Goal: Find contact information: Find contact information

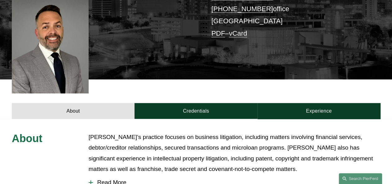
scroll to position [62, 0]
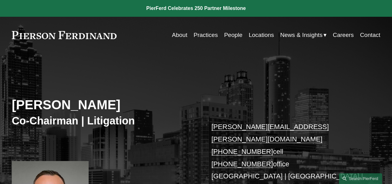
scroll to position [93, 0]
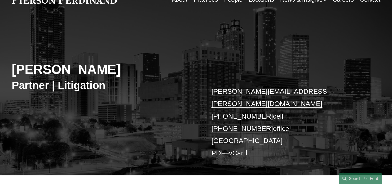
scroll to position [62, 0]
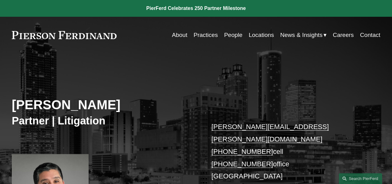
scroll to position [62, 0]
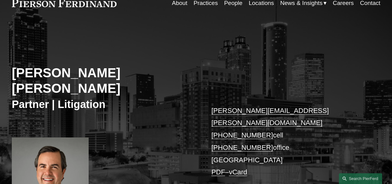
scroll to position [62, 0]
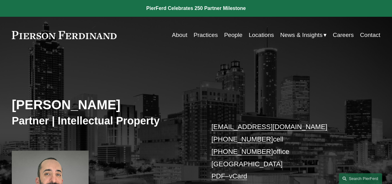
click at [318, 82] on div "Armon Shahdadi Partner | Intellectual Property armon.shahdadi@pierferd.com +1.4…" at bounding box center [196, 143] width 392 height 156
click at [215, 57] on div "Armon Shahdadi Partner | Intellectual Property armon.shahdadi@pierferd.com +1.4…" at bounding box center [196, 138] width 392 height 168
click at [234, 83] on div "Armon Shahdadi Partner | Intellectual Property armon.shahdadi@pierferd.com +1.4…" at bounding box center [196, 143] width 392 height 156
click at [297, 88] on div "Armon Shahdadi Partner | Intellectual Property armon.shahdadi@pierferd.com +1.4…" at bounding box center [196, 143] width 392 height 156
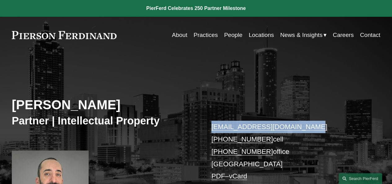
drag, startPoint x: 308, startPoint y: 126, endPoint x: 210, endPoint y: 130, distance: 97.4
click at [210, 130] on div "Armon Shahdadi Partner | Intellectual Property armon.shahdadi@pierferd.com +1.4…" at bounding box center [196, 143] width 392 height 156
copy link "armon.shahdadi@pierferd.com"
